Goal: Transaction & Acquisition: Purchase product/service

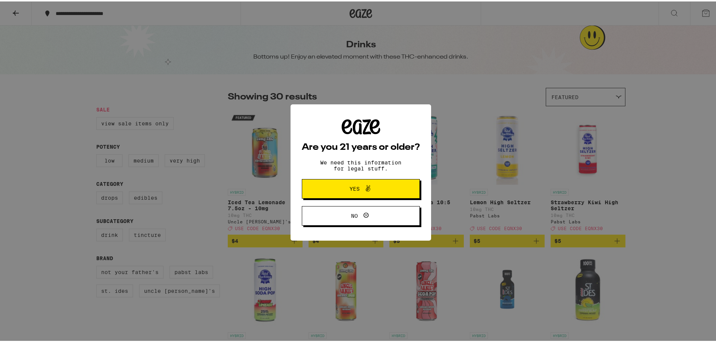
click at [360, 188] on span at bounding box center [366, 188] width 13 height 10
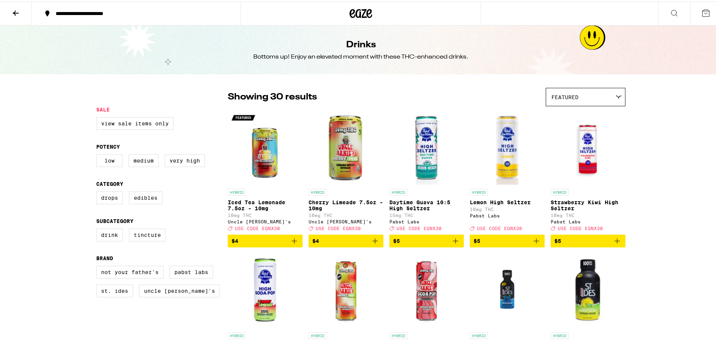
click at [268, 160] on img "Open page for Iced Tea Lemonade 7.5oz - 10mg from Uncle Arnie's" at bounding box center [265, 146] width 75 height 75
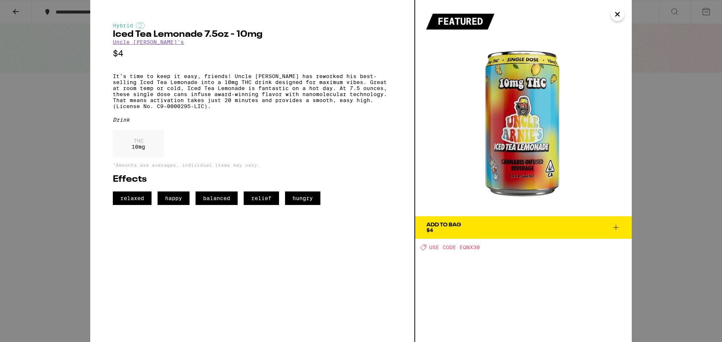
click at [643, 131] on div "Hybrid Iced Tea Lemonade 7.5oz - 10mg Uncle [PERSON_NAME]'s $4 It’s time to kee…" at bounding box center [361, 171] width 722 height 342
click at [615, 14] on icon "Close" at bounding box center [617, 14] width 9 height 11
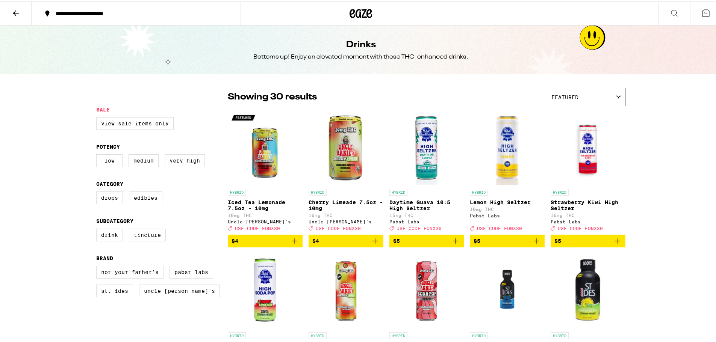
click at [189, 162] on label "Very High" at bounding box center [185, 159] width 40 height 13
click at [98, 154] on input "Very High" at bounding box center [98, 154] width 0 height 0
checkbox input "true"
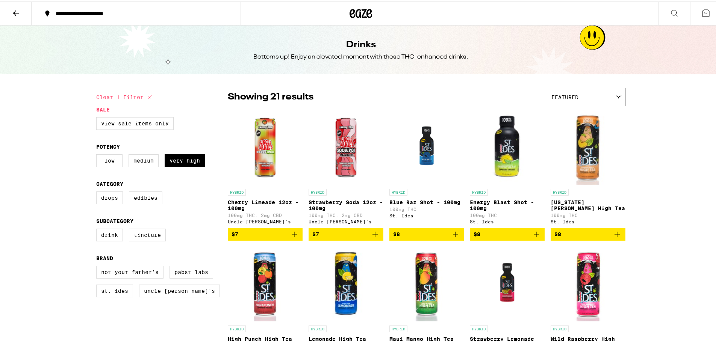
click at [257, 157] on img "Open page for Cherry Limeade 12oz - 100mg from Uncle Arnie's" at bounding box center [265, 146] width 75 height 75
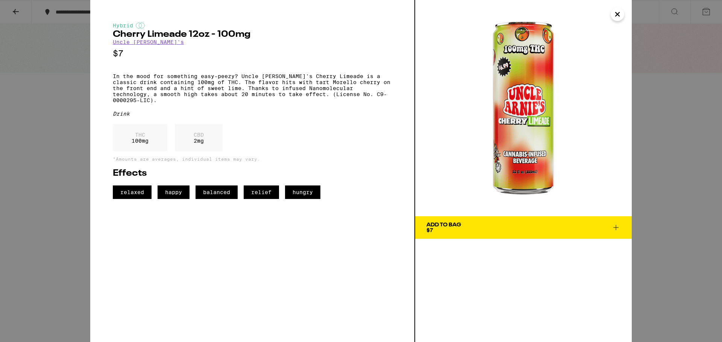
click at [495, 229] on span "Add To Bag $7" at bounding box center [523, 227] width 194 height 11
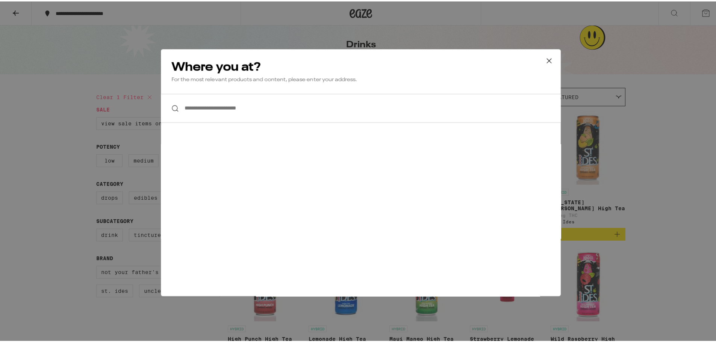
click at [266, 109] on input "**********" at bounding box center [361, 106] width 400 height 29
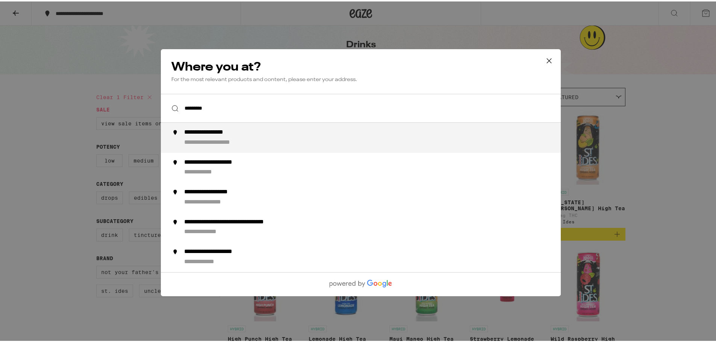
click at [275, 135] on div "**********" at bounding box center [375, 136] width 383 height 18
type input "**********"
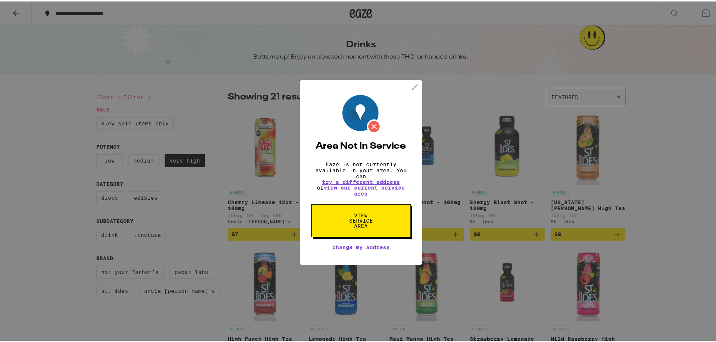
click at [415, 86] on img at bounding box center [414, 85] width 9 height 9
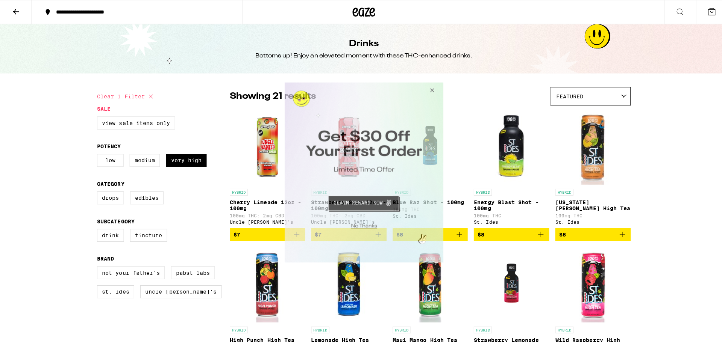
click at [432, 89] on button "Close Modal" at bounding box center [429, 91] width 20 height 18
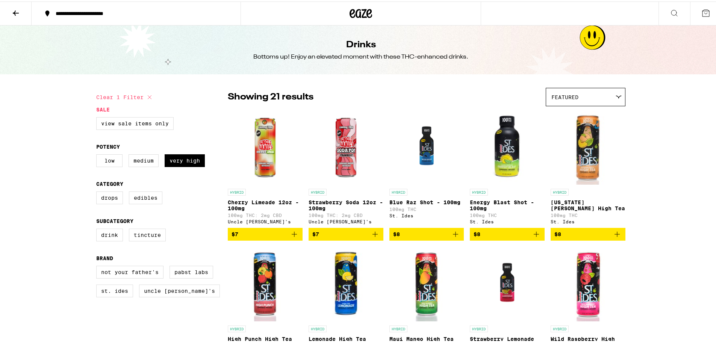
click at [563, 94] on span "Featured" at bounding box center [564, 96] width 27 height 6
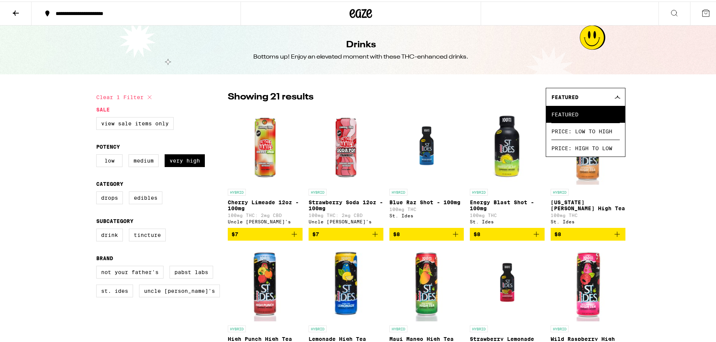
click at [574, 100] on div "Featured" at bounding box center [585, 96] width 79 height 18
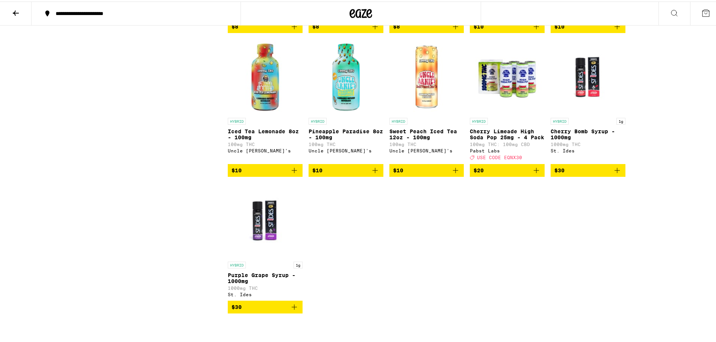
scroll to position [489, 0]
